Goal: Information Seeking & Learning: Learn about a topic

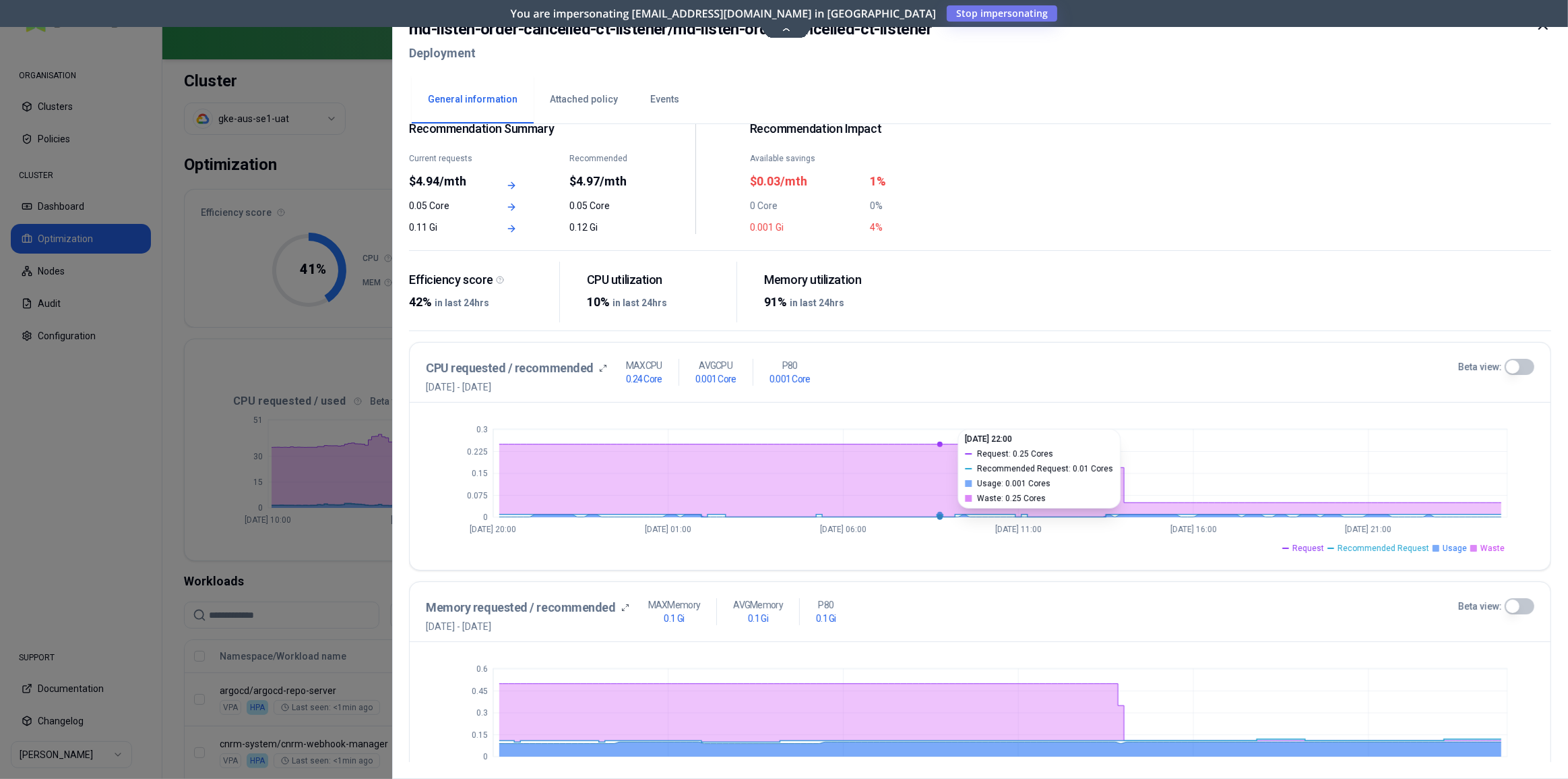
scroll to position [121, 0]
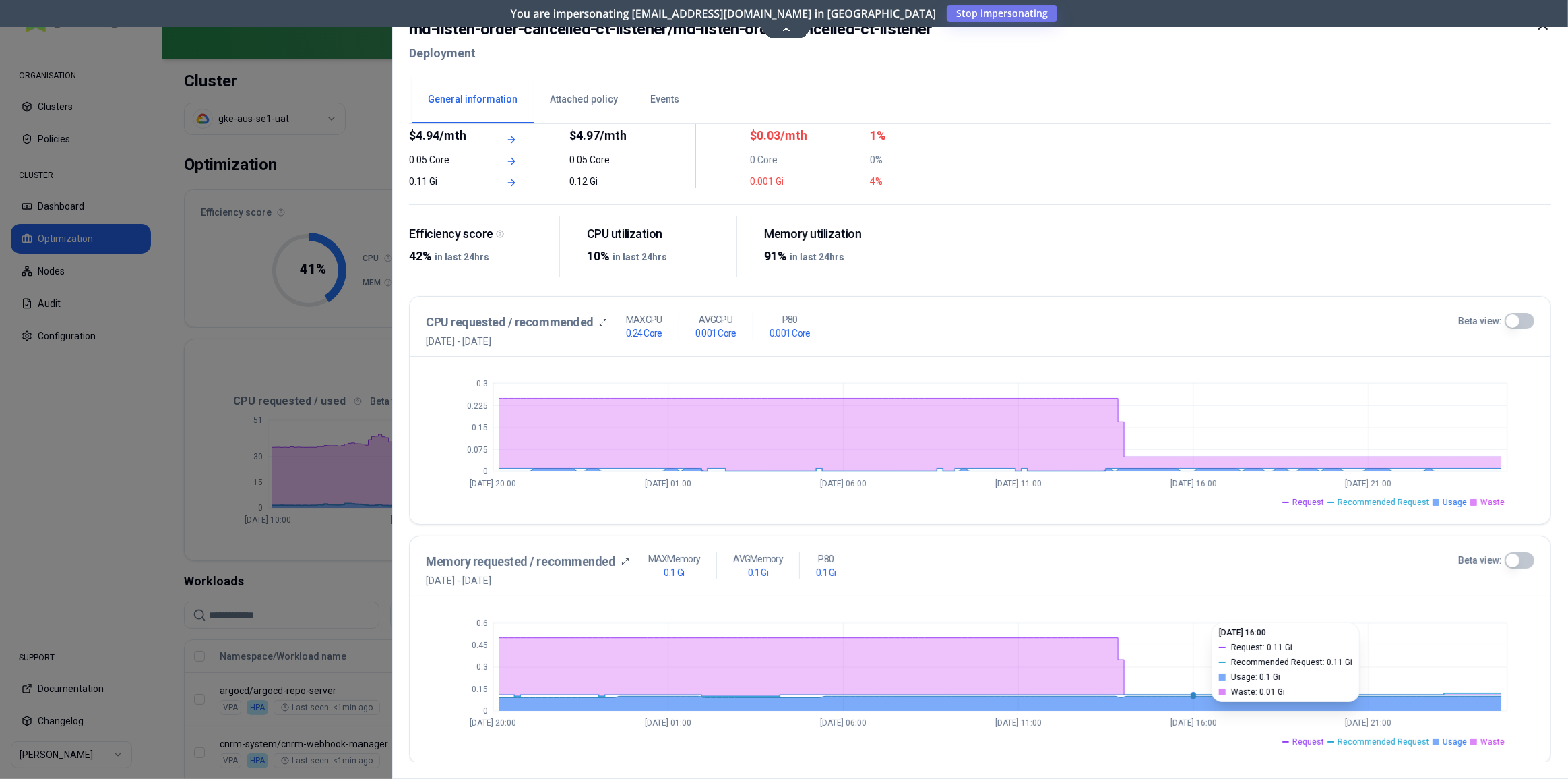
click at [1196, 693] on circle at bounding box center [1193, 696] width 5 height 5
click at [1191, 691] on circle at bounding box center [1193, 694] width 5 height 5
click at [1324, 736] on span "Request" at bounding box center [1308, 741] width 32 height 11
click at [1487, 740] on span "Waste" at bounding box center [1492, 741] width 24 height 11
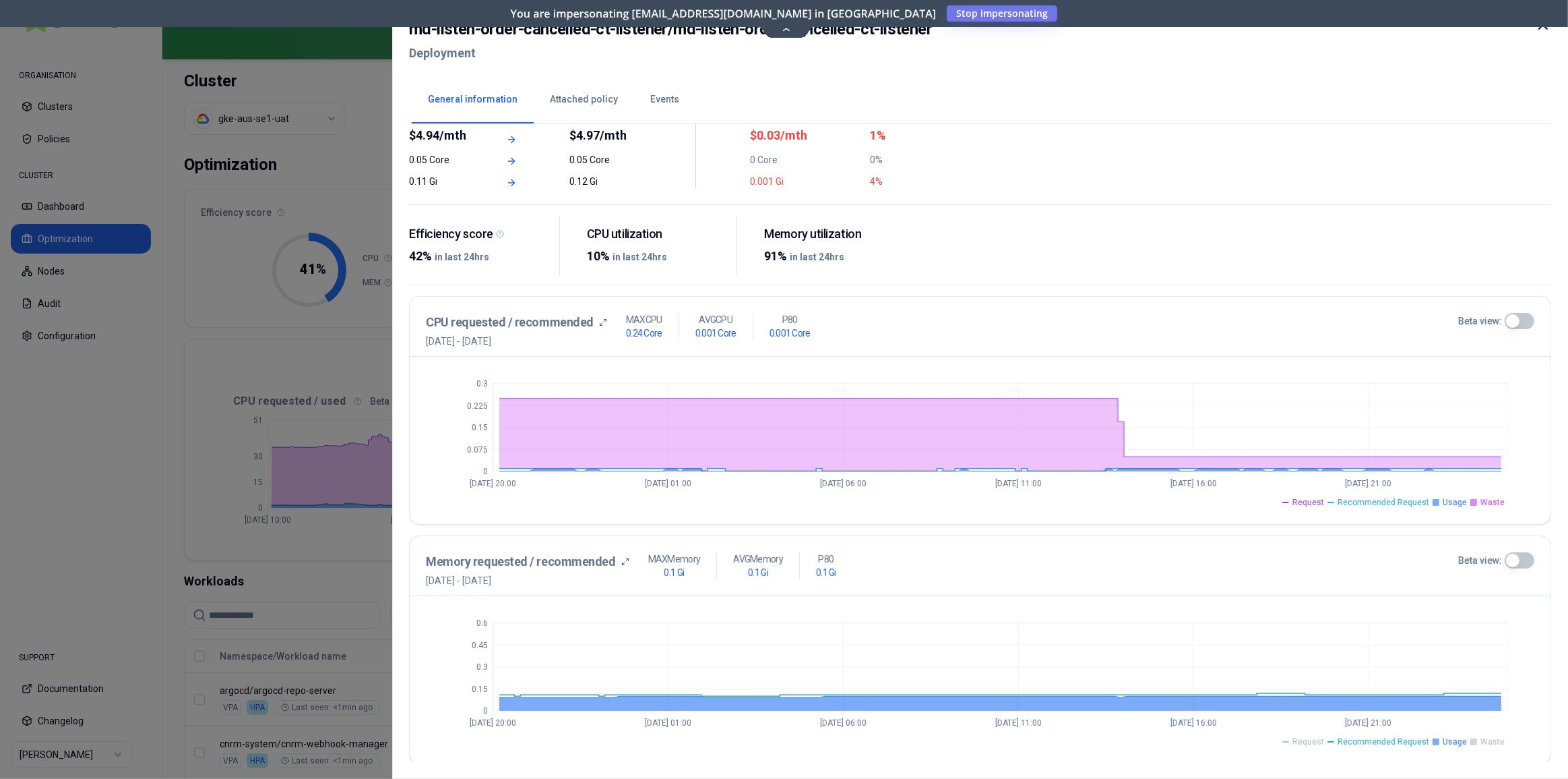
click at [1457, 742] on span "Usage" at bounding box center [1454, 741] width 24 height 11
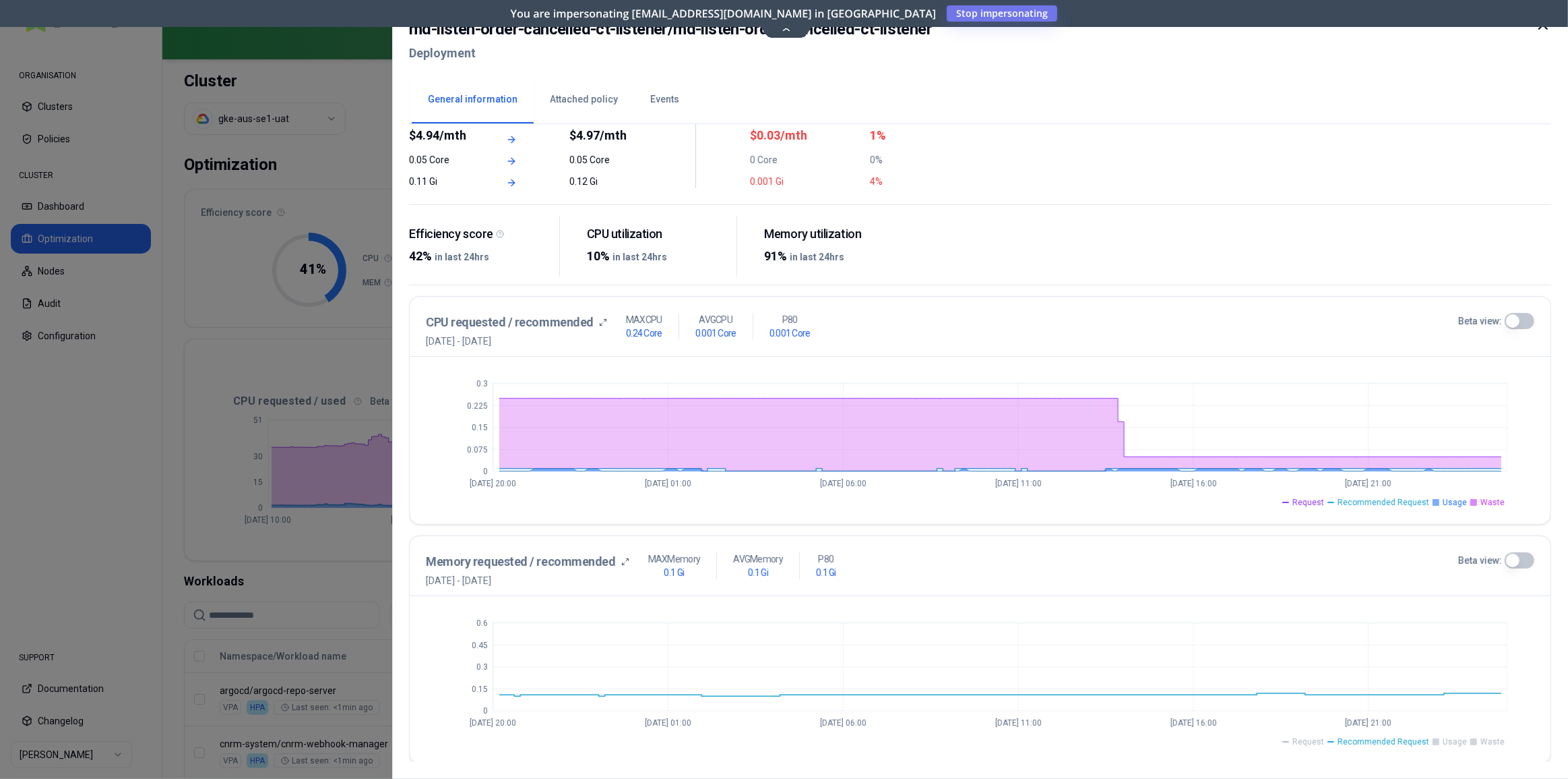
click at [1457, 742] on span "Usage" at bounding box center [1454, 741] width 24 height 11
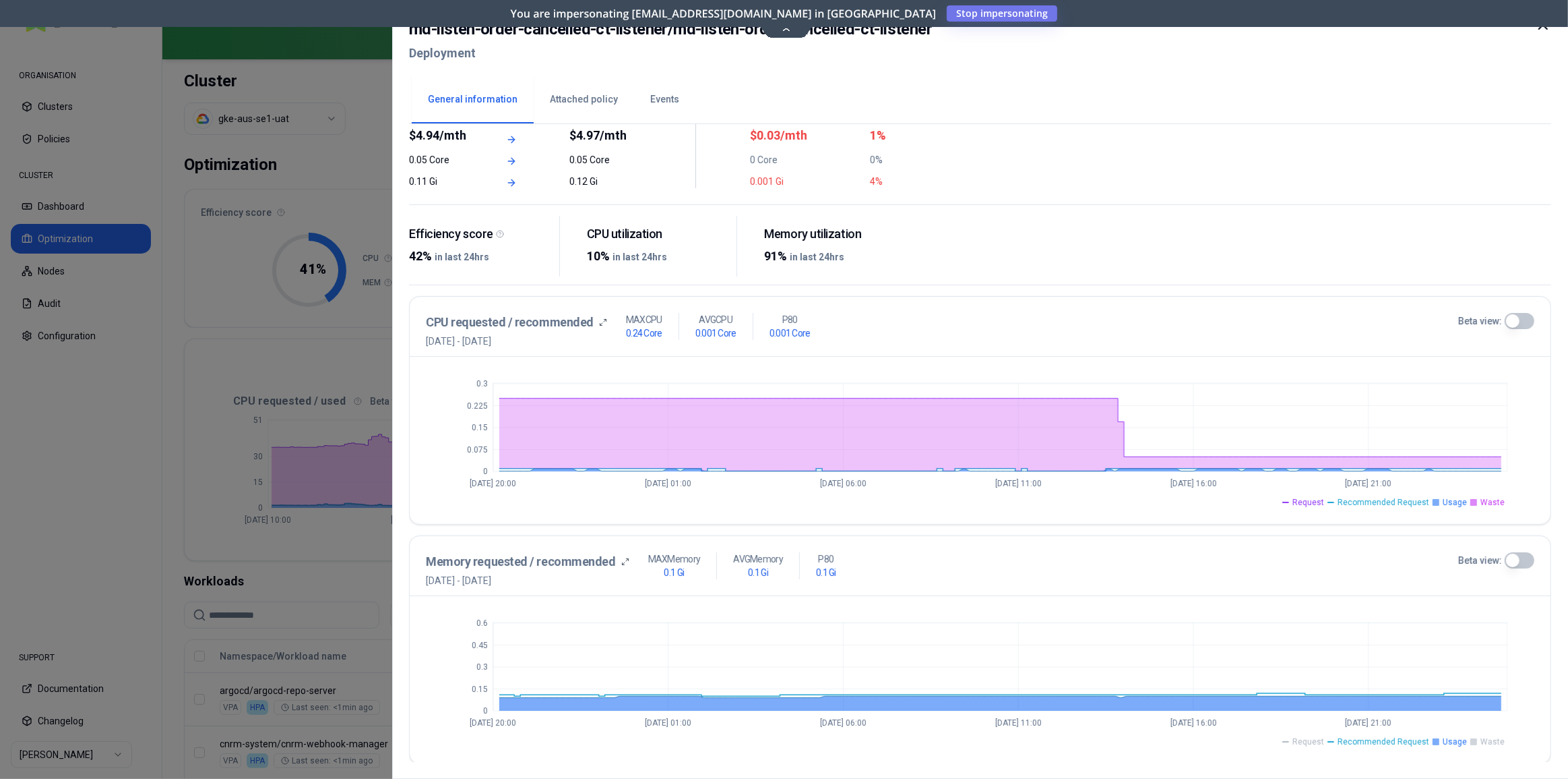
click at [1405, 742] on span "Recommended Request" at bounding box center [1383, 741] width 92 height 11
click at [1314, 743] on span "Request" at bounding box center [1308, 741] width 32 height 11
click at [1479, 739] on li "Waste" at bounding box center [1487, 741] width 34 height 11
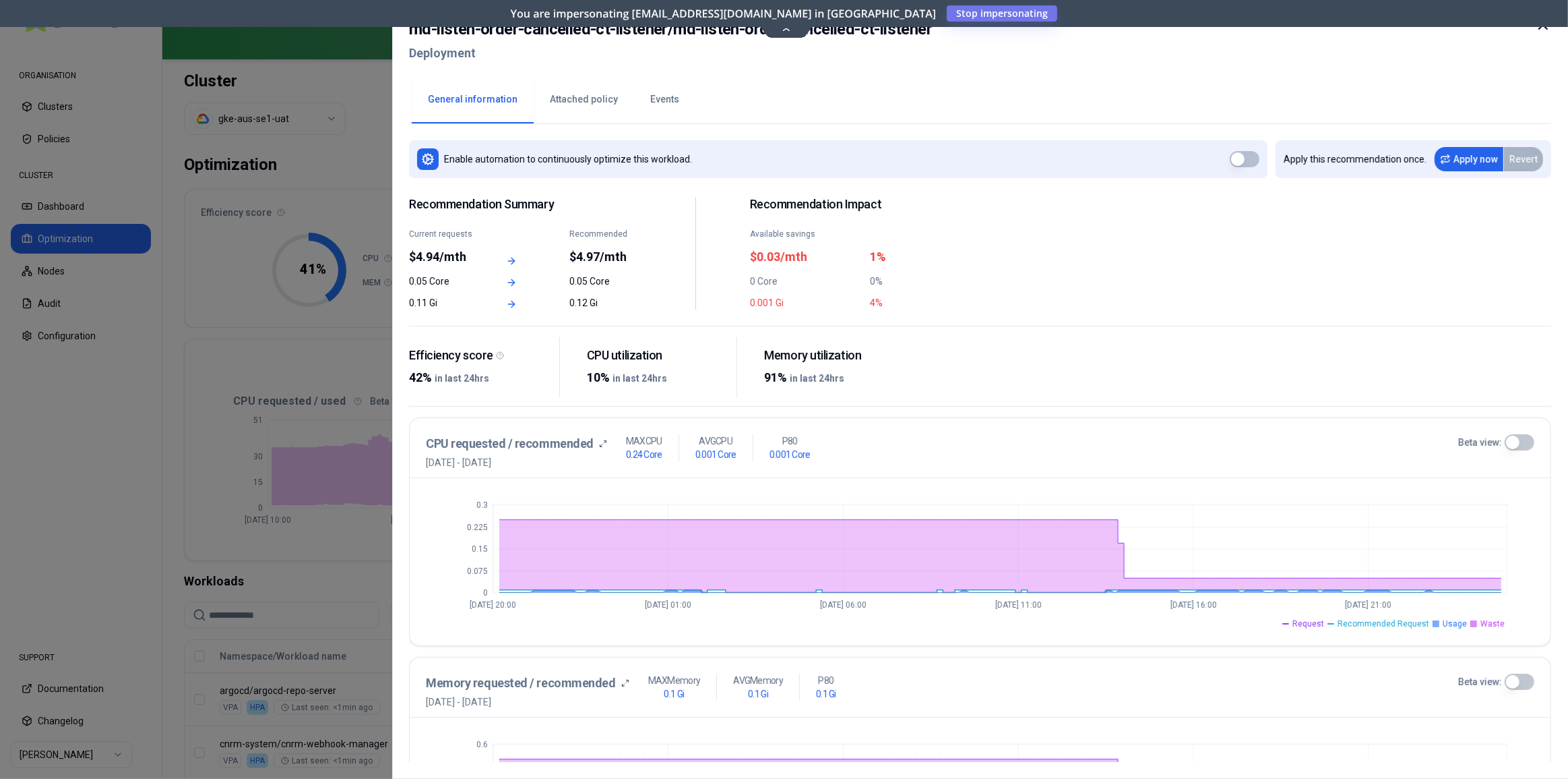
scroll to position [121, 0]
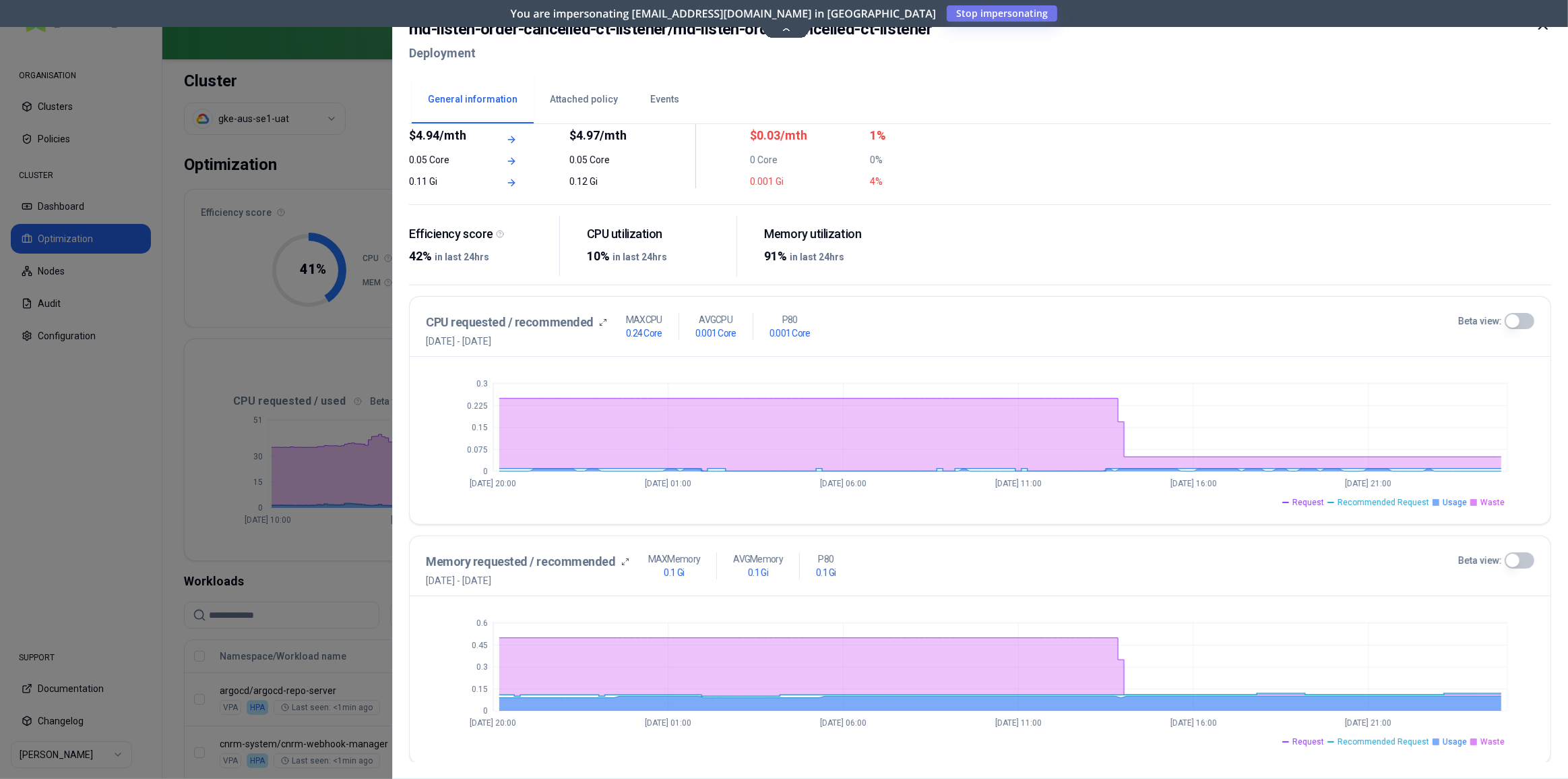
click at [1316, 741] on span "Request" at bounding box center [1308, 741] width 32 height 11
click at [1372, 741] on span "Recommended Request" at bounding box center [1383, 741] width 92 height 11
click at [1394, 741] on span "Recommended Request" at bounding box center [1383, 741] width 92 height 11
click at [1443, 740] on li "Usage" at bounding box center [1450, 741] width 34 height 11
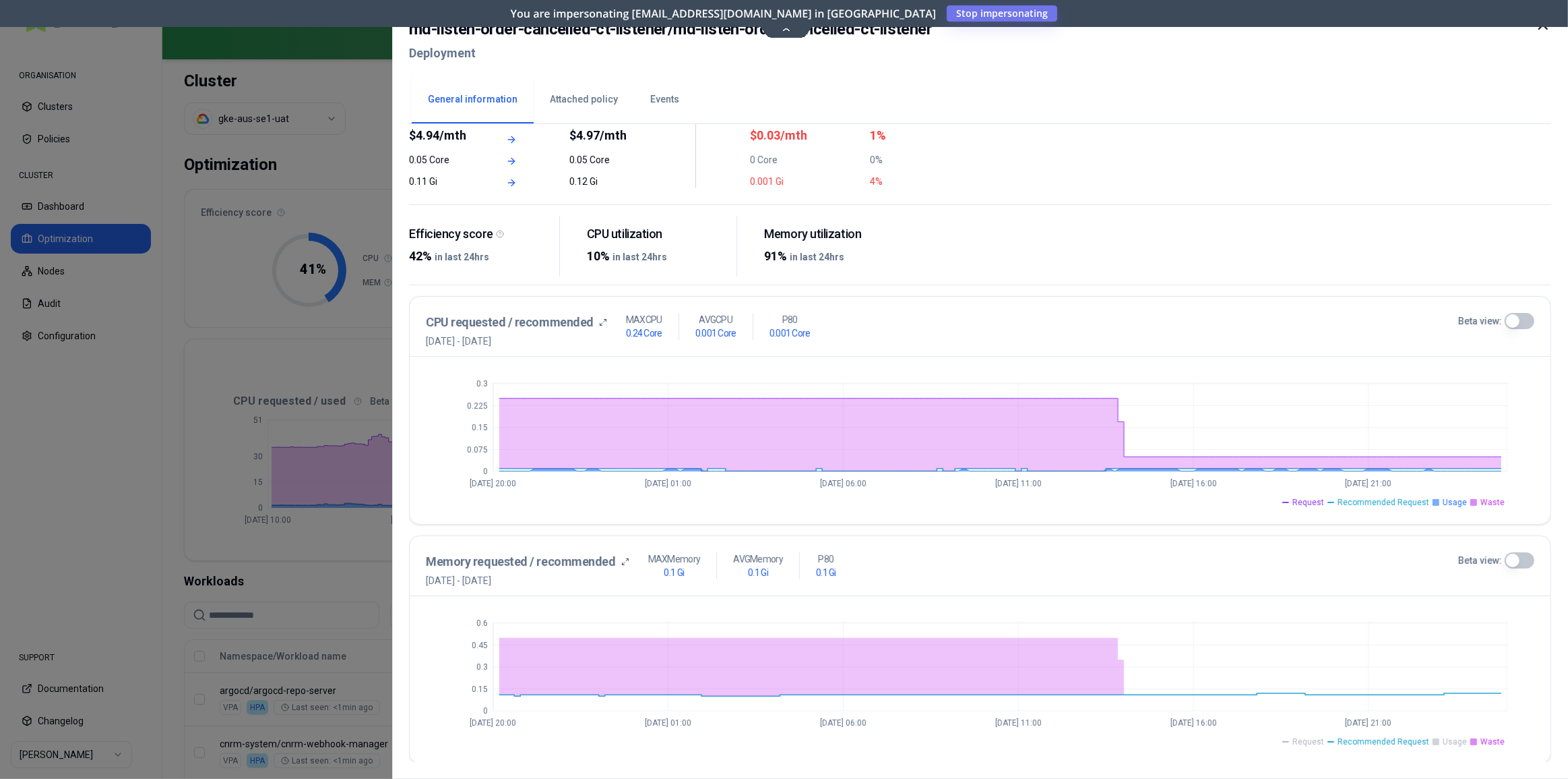
click at [1495, 740] on span "Waste" at bounding box center [1492, 741] width 24 height 11
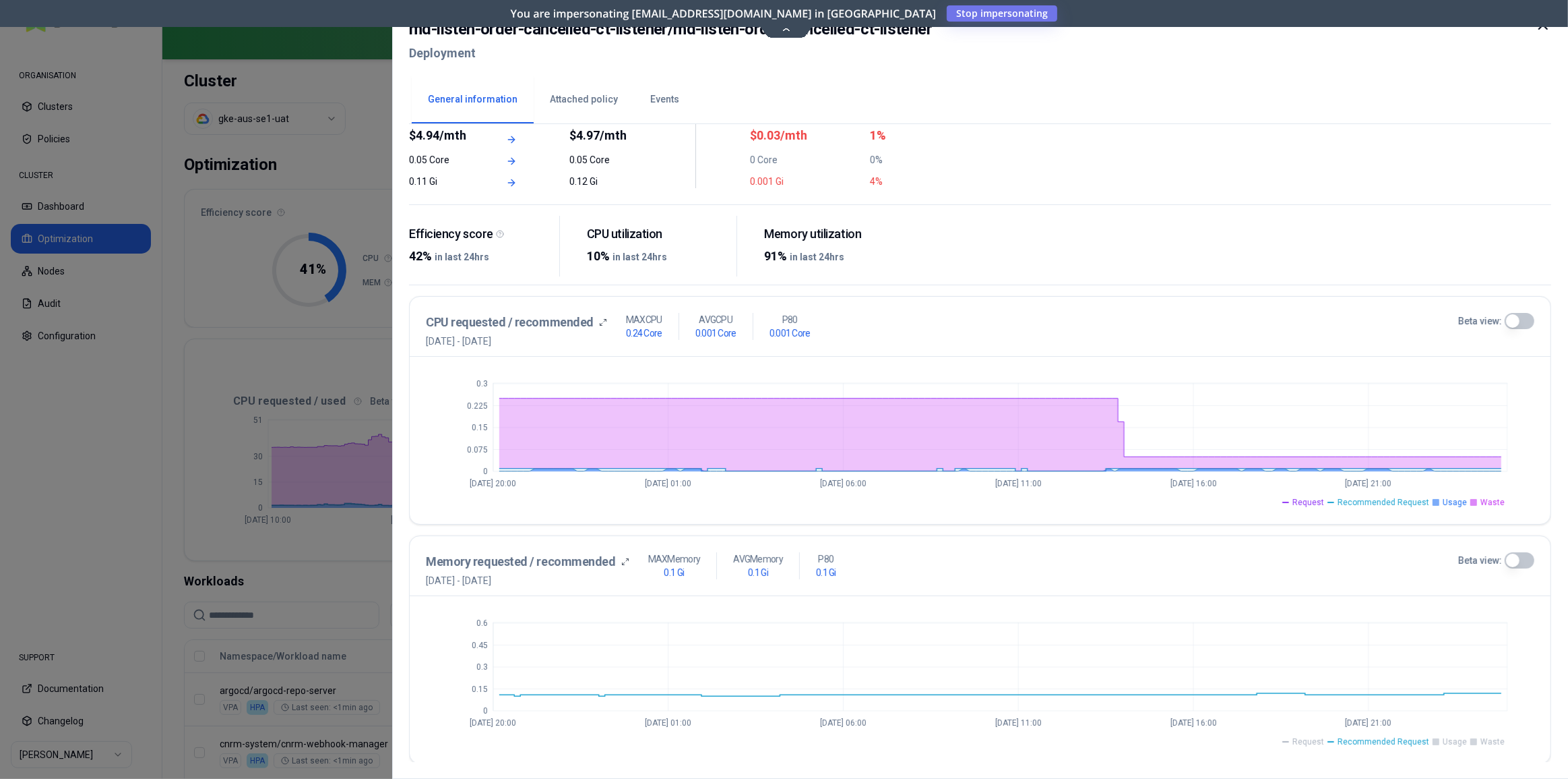
drag, startPoint x: 1317, startPoint y: 740, endPoint x: 1354, endPoint y: 739, distance: 37.0
click at [1317, 740] on span "Request" at bounding box center [1308, 741] width 32 height 11
click at [1450, 741] on span "Usage" at bounding box center [1454, 741] width 24 height 11
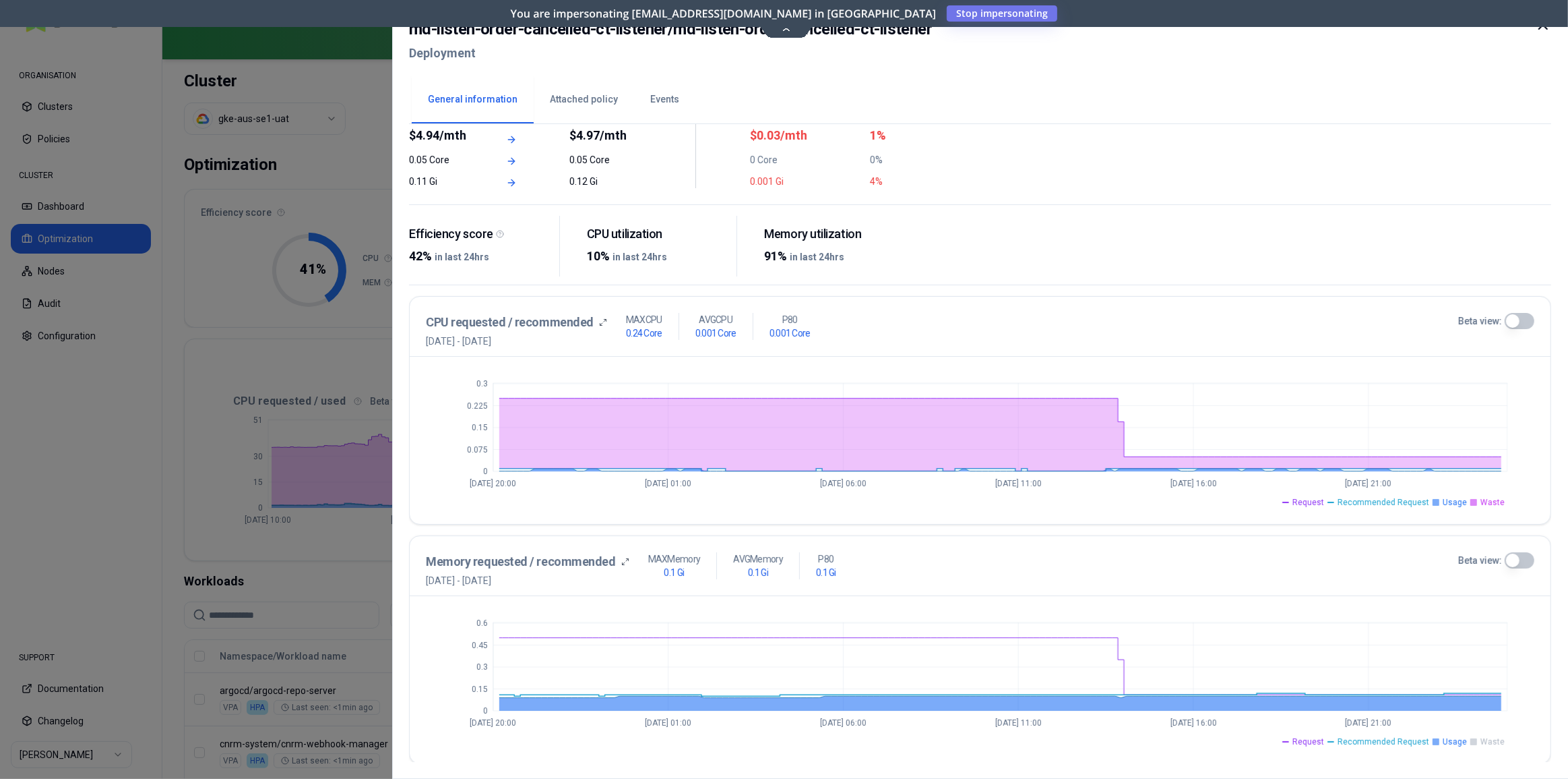
click at [1493, 741] on span "Waste" at bounding box center [1492, 741] width 24 height 11
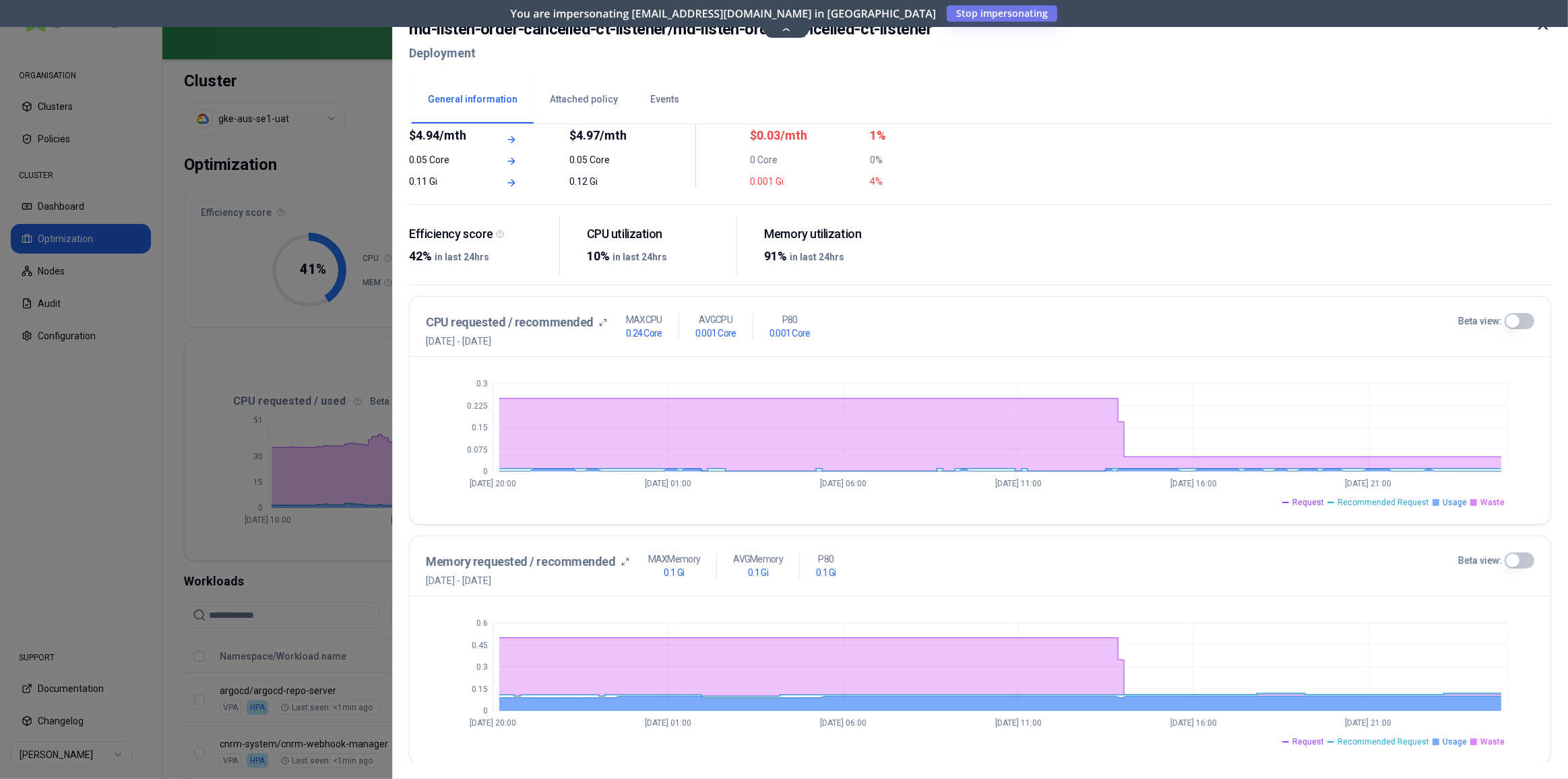
click at [1444, 737] on li "Usage" at bounding box center [1450, 741] width 34 height 11
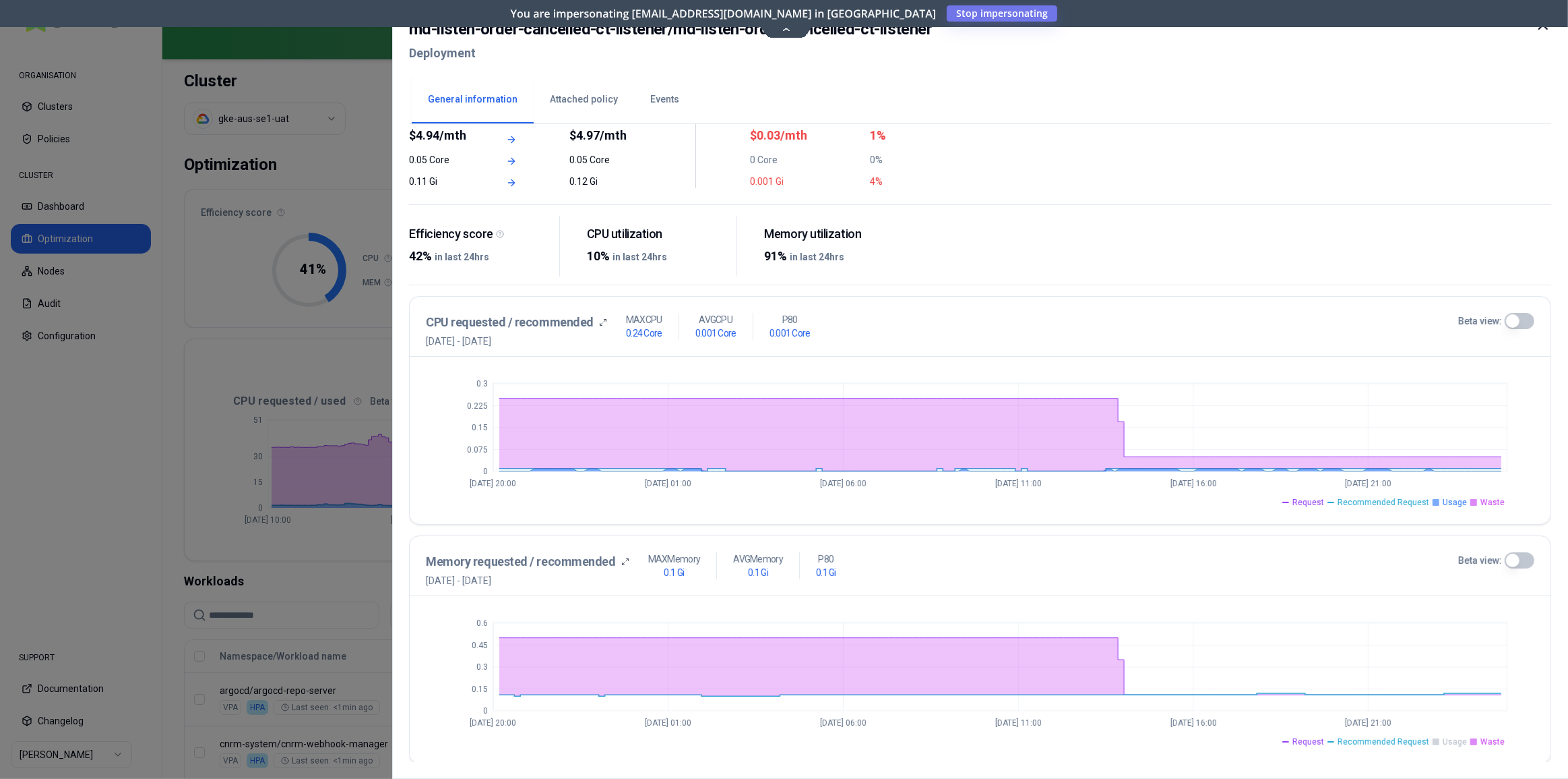
click at [1487, 740] on span "Waste" at bounding box center [1492, 741] width 24 height 11
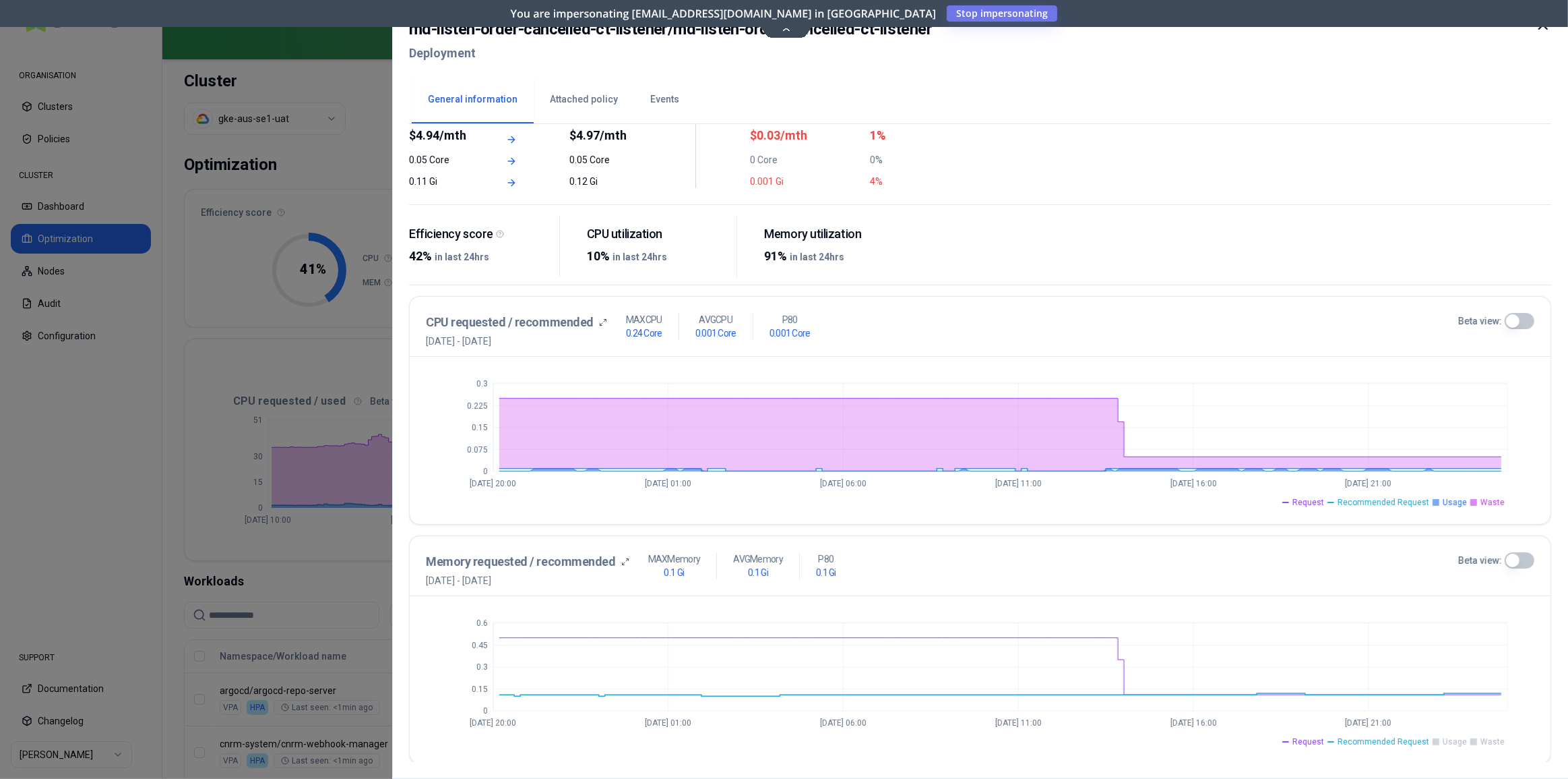
click at [1313, 739] on span "Request" at bounding box center [1308, 741] width 32 height 11
click at [1324, 742] on span "Request" at bounding box center [1308, 741] width 32 height 11
click at [1450, 738] on span "Usage" at bounding box center [1454, 741] width 24 height 11
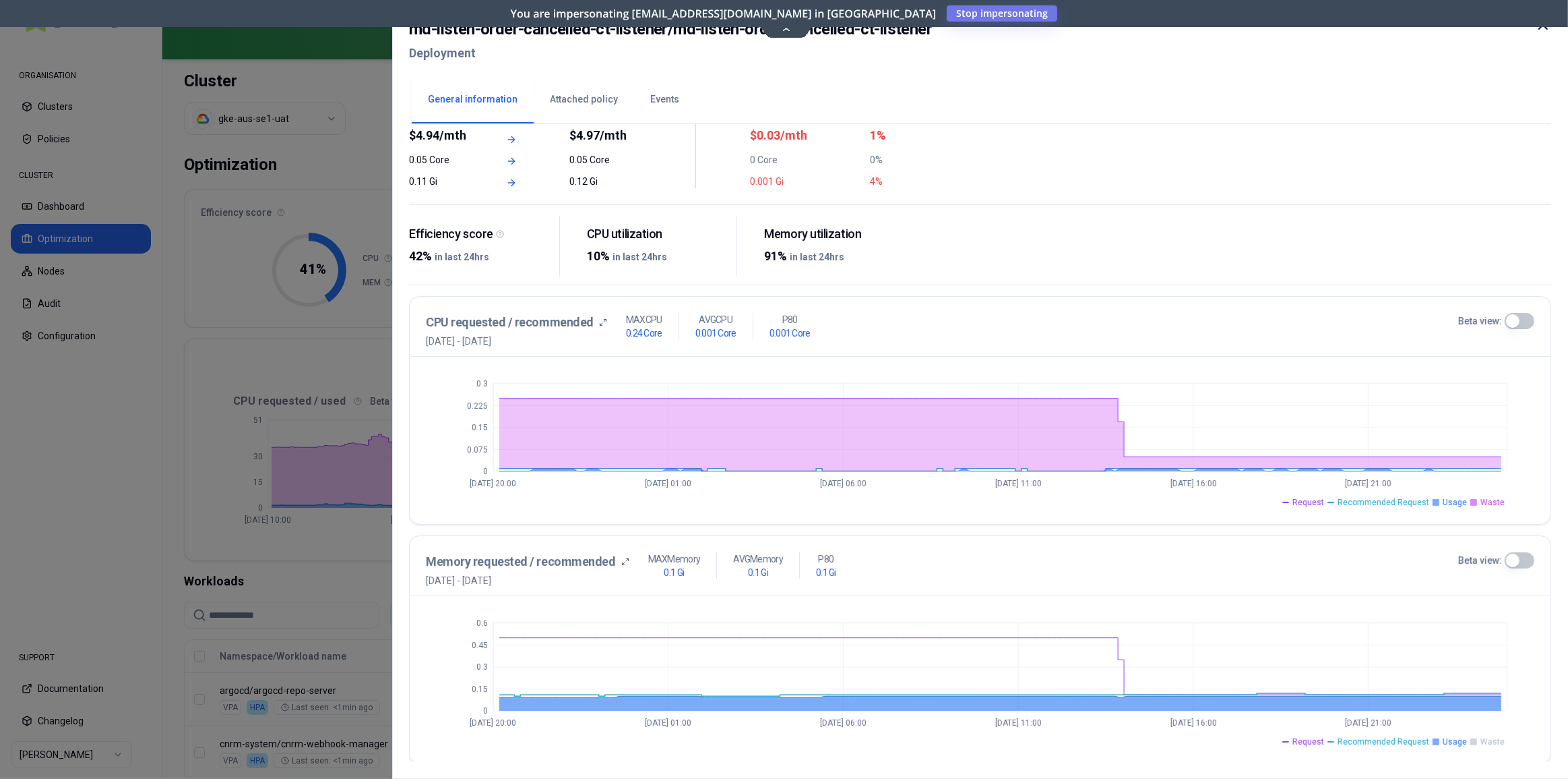
click at [1494, 743] on span "Waste" at bounding box center [1492, 741] width 24 height 11
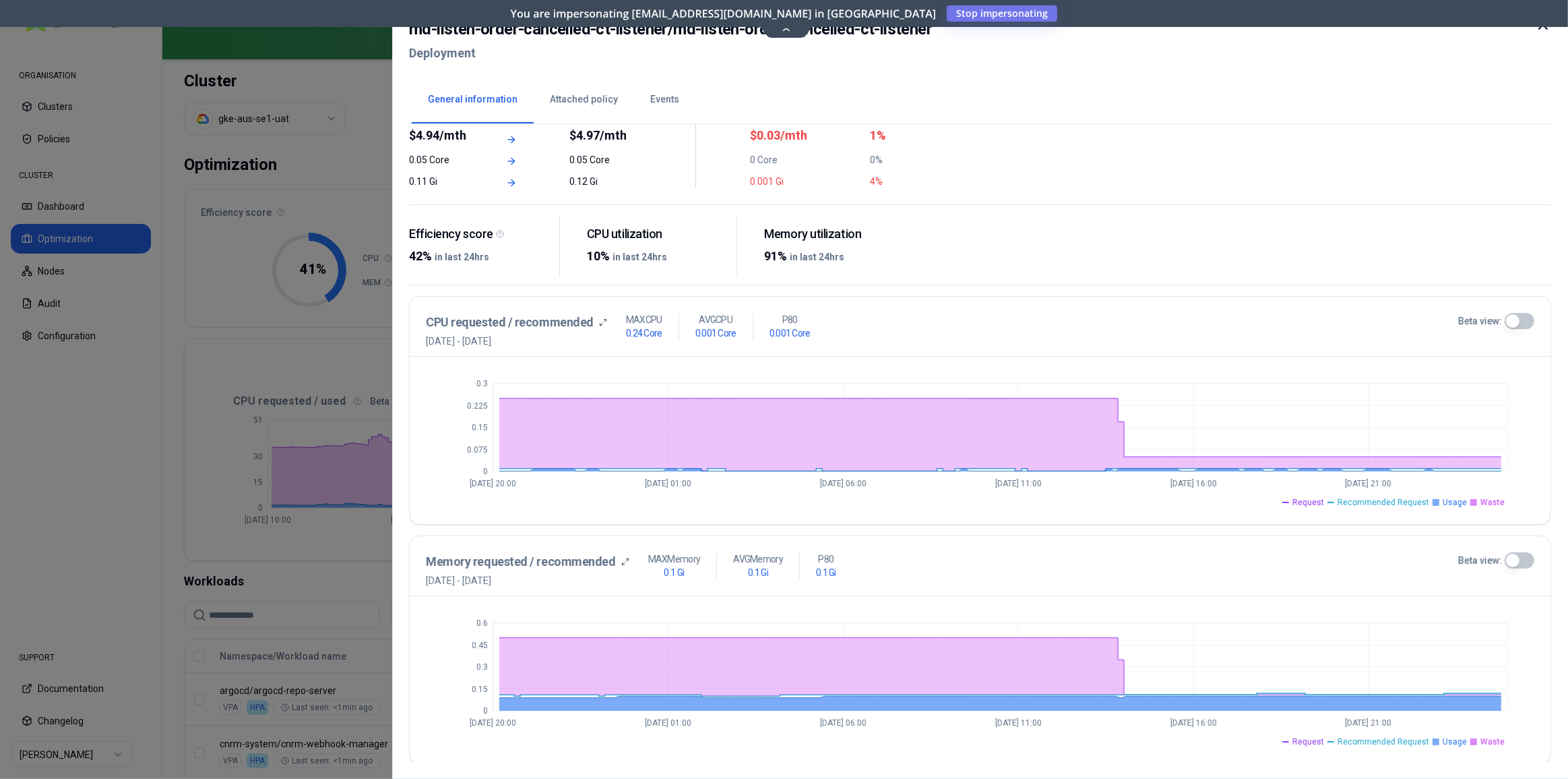
click at [1543, 29] on icon at bounding box center [1543, 25] width 16 height 16
